Goal: Transaction & Acquisition: Purchase product/service

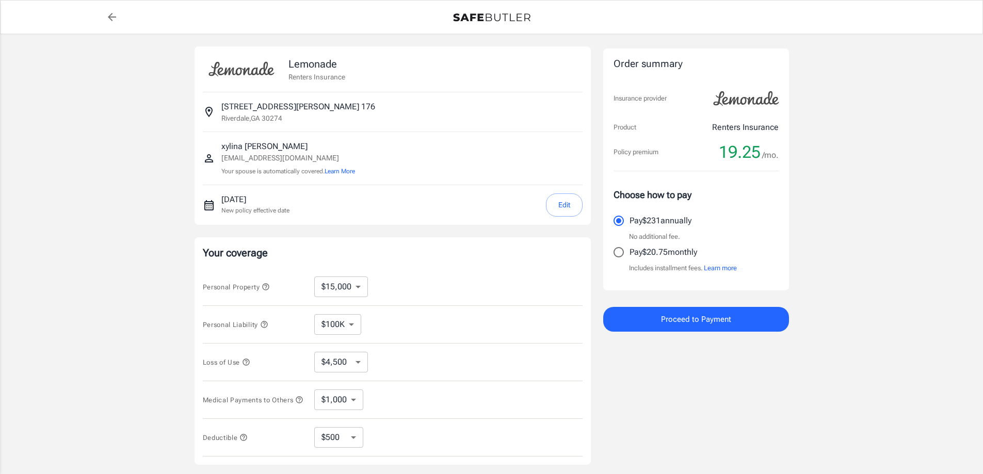
select select "15000"
select select "500"
click at [616, 252] on input "Pay $20.75 monthly" at bounding box center [619, 252] width 22 height 22
radio input "true"
click at [687, 324] on span "Proceed to Payment" at bounding box center [696, 319] width 70 height 13
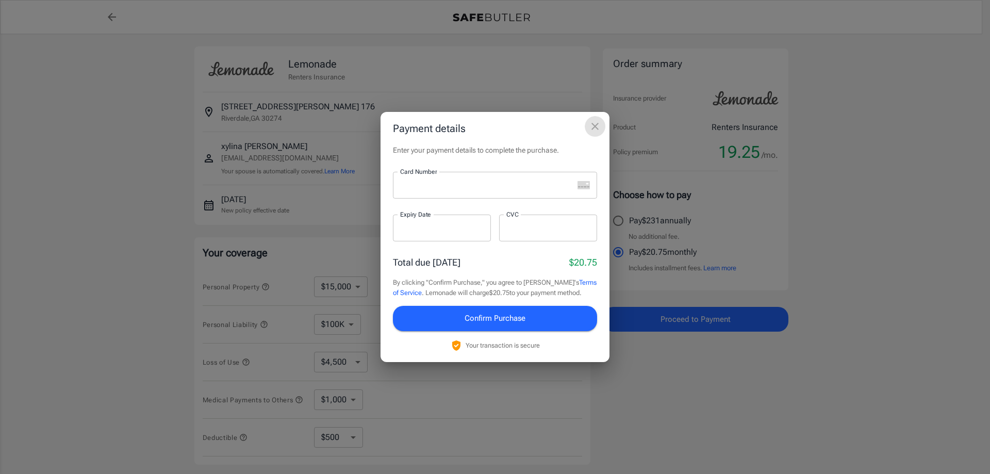
click at [595, 127] on icon "close" at bounding box center [595, 126] width 7 height 7
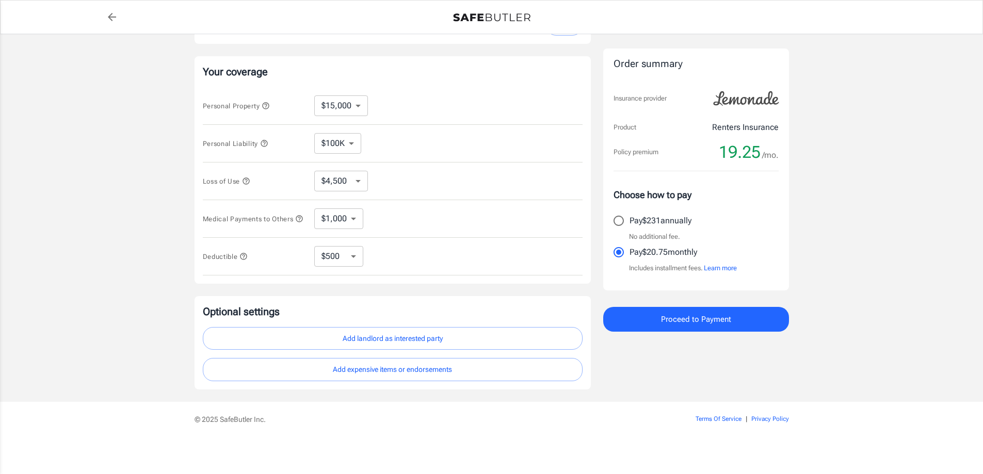
scroll to position [185, 0]
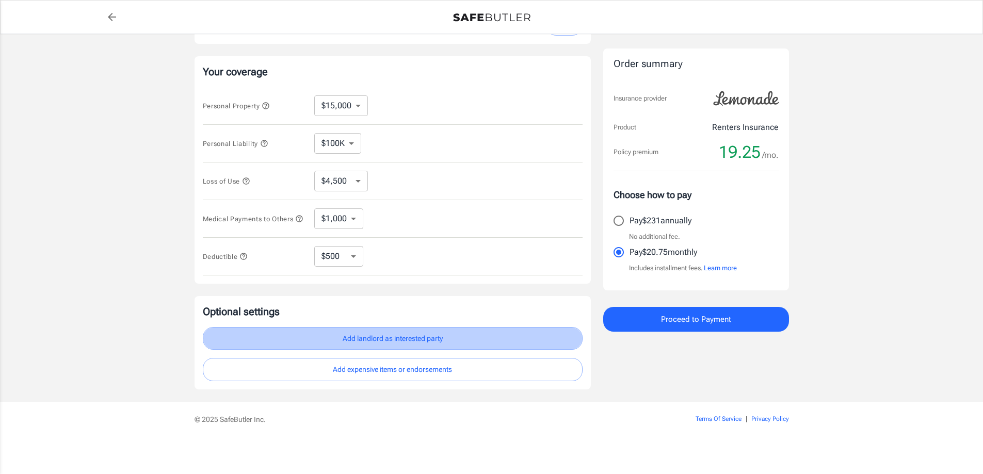
click at [410, 336] on button "Add landlord as interested party" at bounding box center [393, 338] width 380 height 23
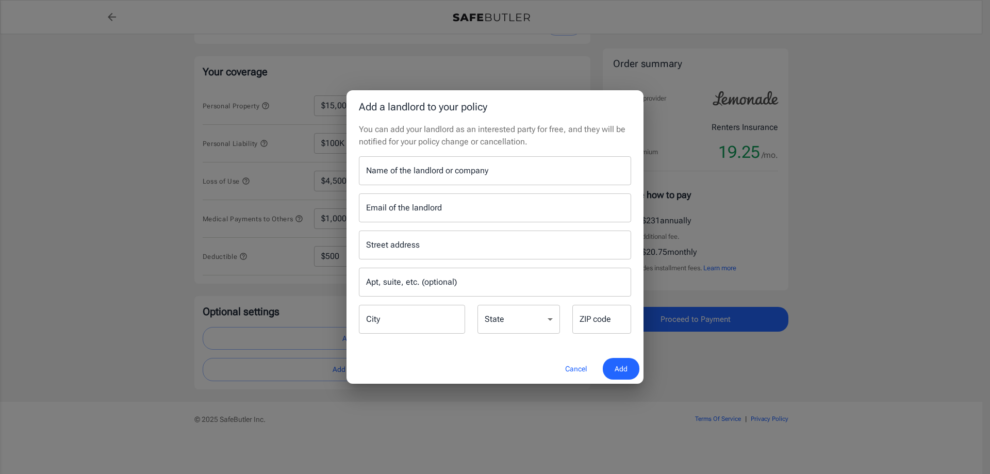
click at [461, 175] on input "Name of the landlord or company" at bounding box center [495, 170] width 272 height 29
type input "EmeraldPointe"
click at [440, 251] on input "Street address" at bounding box center [495, 245] width 263 height 20
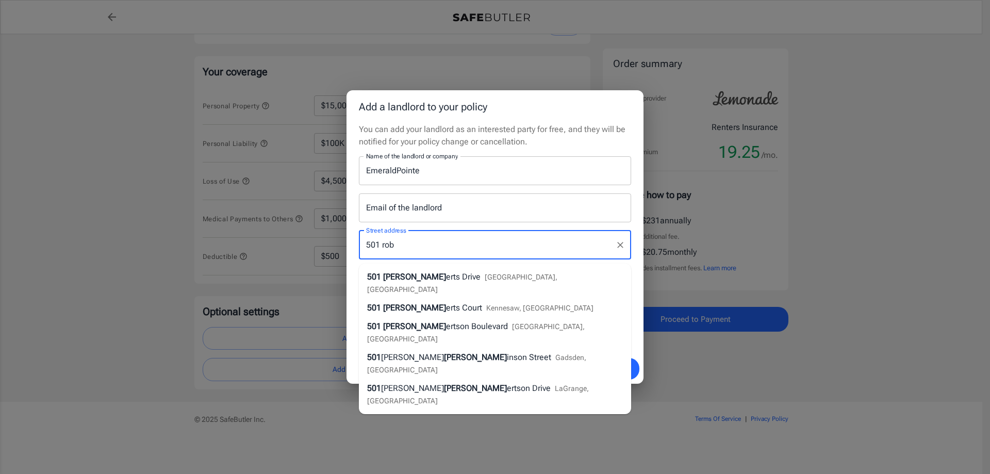
click at [446, 275] on span "erts Drive" at bounding box center [463, 277] width 35 height 10
type input "[STREET_ADDRESS][PERSON_NAME]"
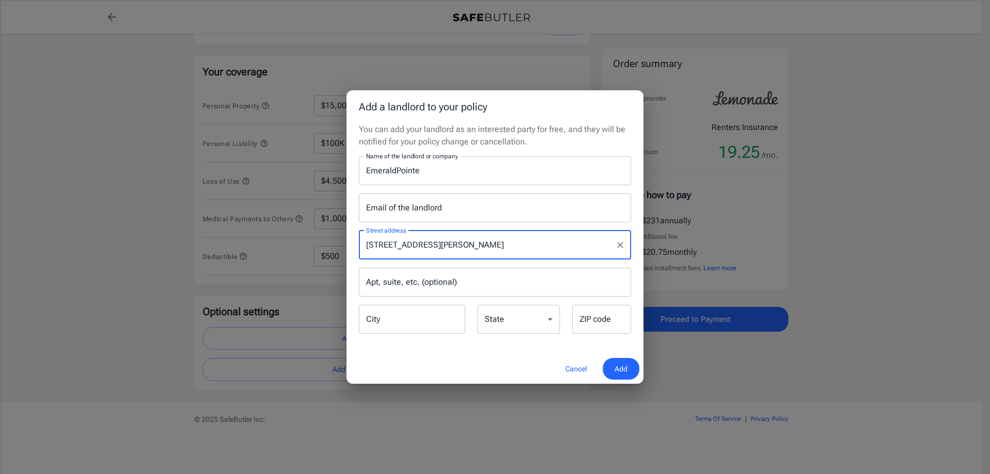
type input "Riverdale"
select select "GA"
type input "30274"
type input "[STREET_ADDRESS][PERSON_NAME]"
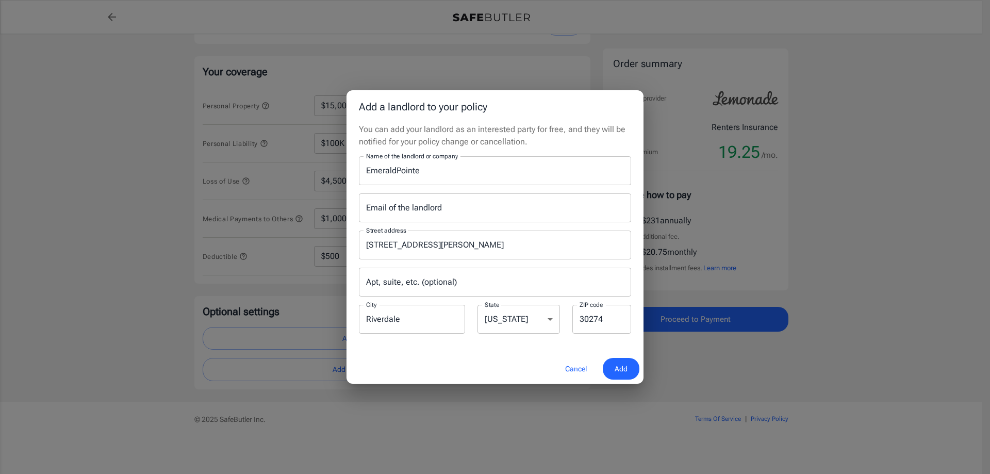
click at [433, 171] on input "EmeraldPointe" at bounding box center [495, 170] width 272 height 29
click at [397, 169] on input "EmeraldPointe Apartments" at bounding box center [495, 170] width 272 height 29
click at [502, 179] on input "Emerald Pointe Apartments" at bounding box center [495, 170] width 272 height 29
type input "Emerald Pointe Apartments"
click at [615, 366] on span "Add" at bounding box center [621, 369] width 13 height 13
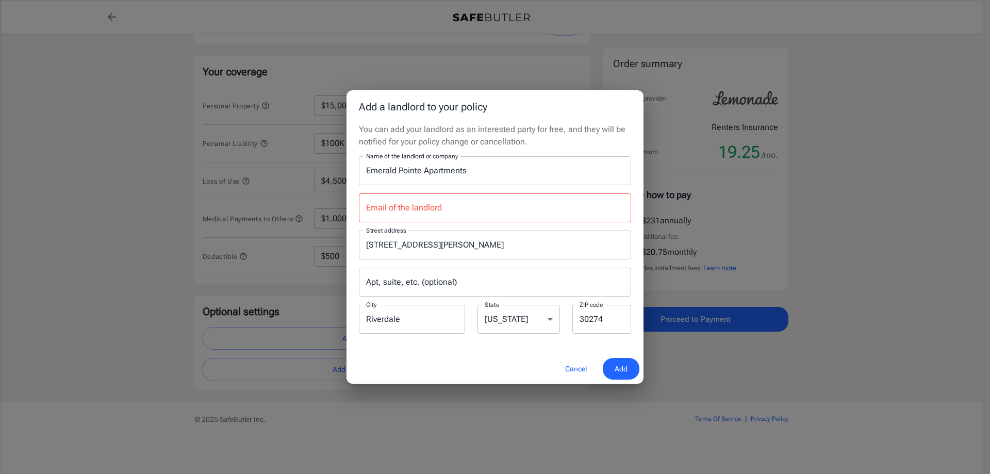
click at [421, 211] on input "Email of the landlord" at bounding box center [495, 207] width 272 height 29
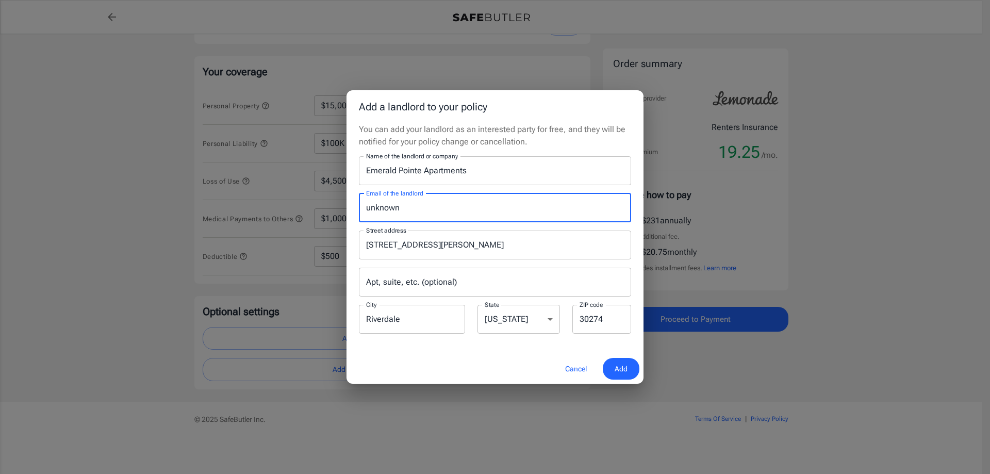
type input "unknown"
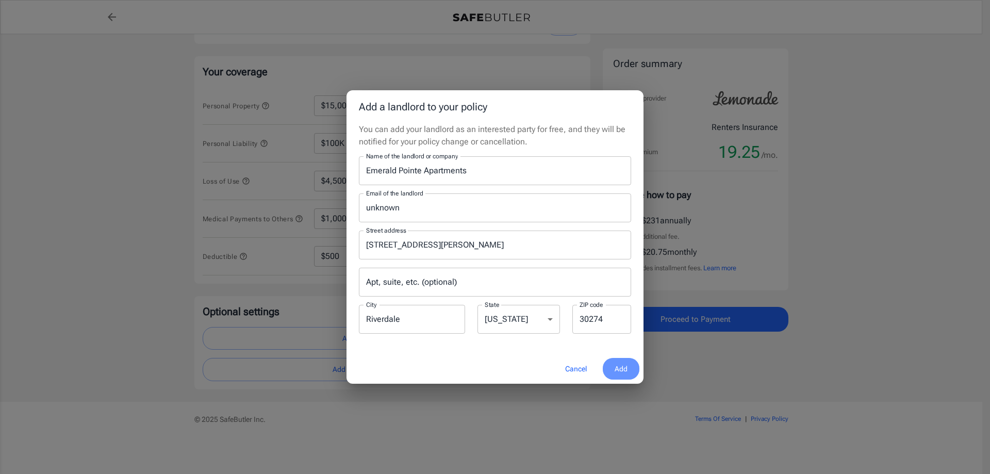
click at [624, 379] on button "Add" at bounding box center [621, 369] width 37 height 22
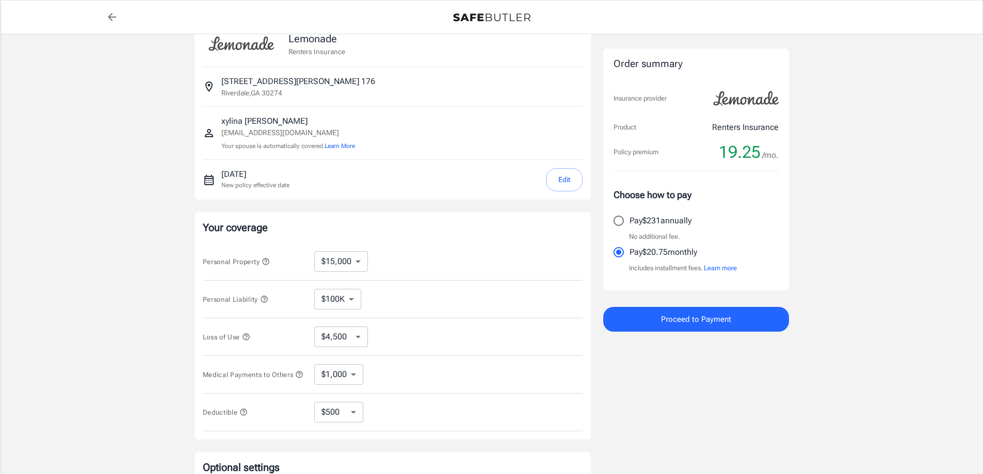
scroll to position [0, 0]
